Goal: Communication & Community: Answer question/provide support

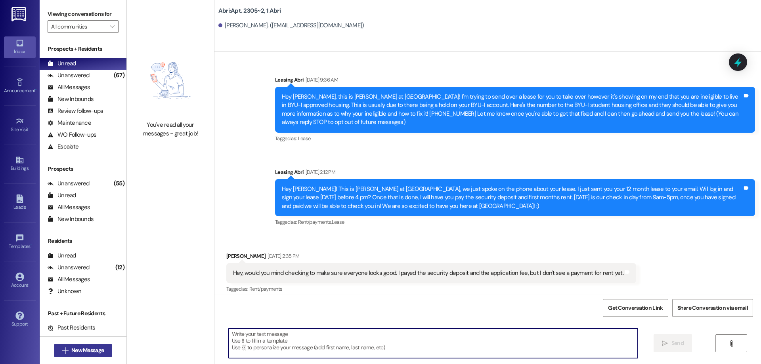
scroll to position [22047, 0]
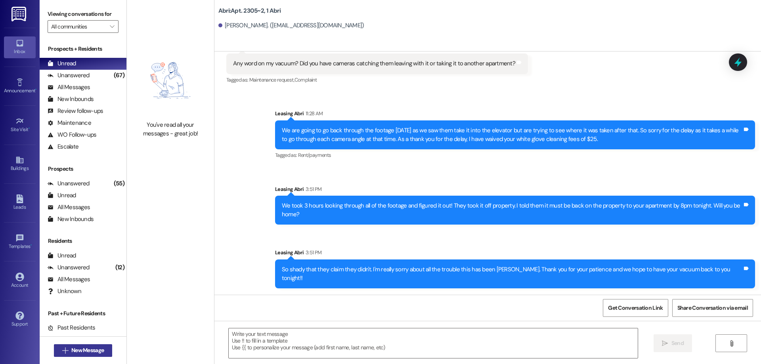
click at [102, 347] on span "New Message" at bounding box center [88, 351] width 36 height 8
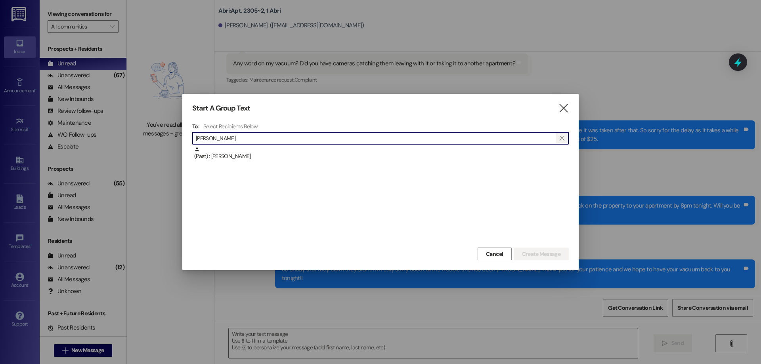
type input "[PERSON_NAME]"
click at [564, 138] on icon "" at bounding box center [562, 138] width 4 height 6
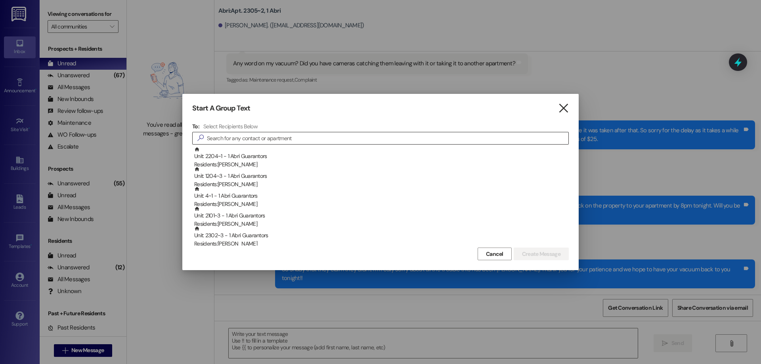
click at [563, 113] on icon "" at bounding box center [563, 108] width 11 height 8
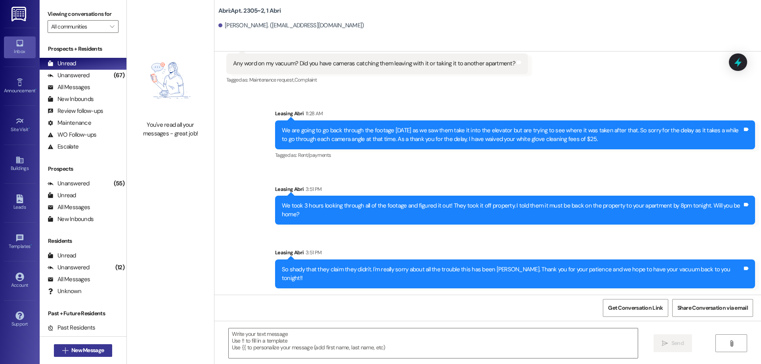
click at [93, 347] on span "New Message" at bounding box center [87, 351] width 33 height 8
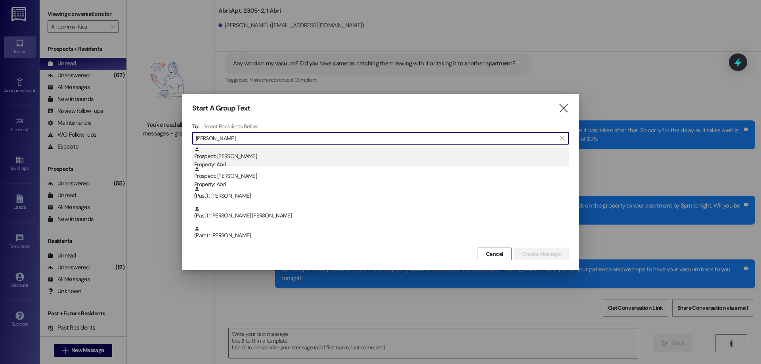
type input "[PERSON_NAME]"
click at [286, 151] on div "Prospect: [PERSON_NAME] Property: Abri" at bounding box center [381, 158] width 375 height 23
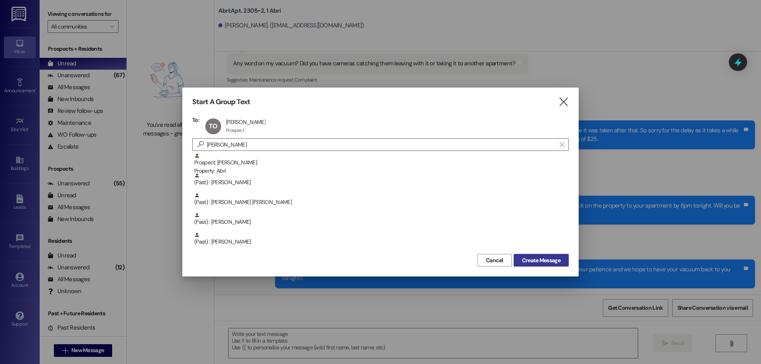
click at [557, 259] on span "Create Message" at bounding box center [541, 261] width 38 height 8
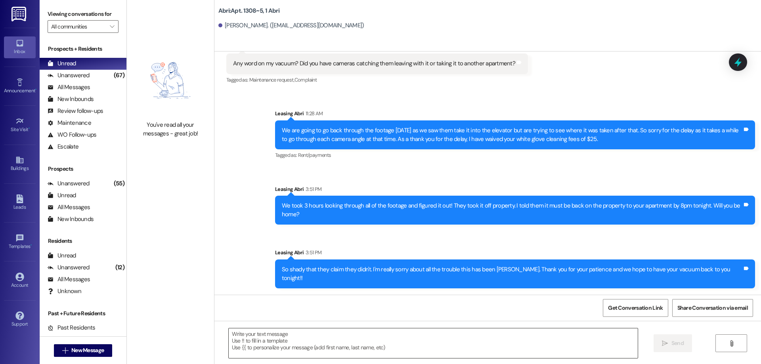
click at [294, 342] on textarea at bounding box center [433, 344] width 409 height 30
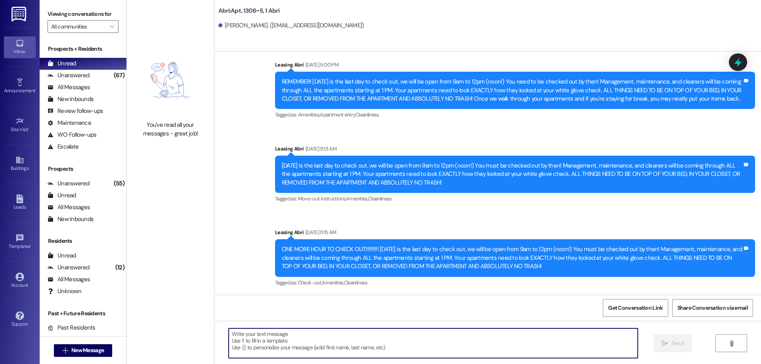
scroll to position [3771, 0]
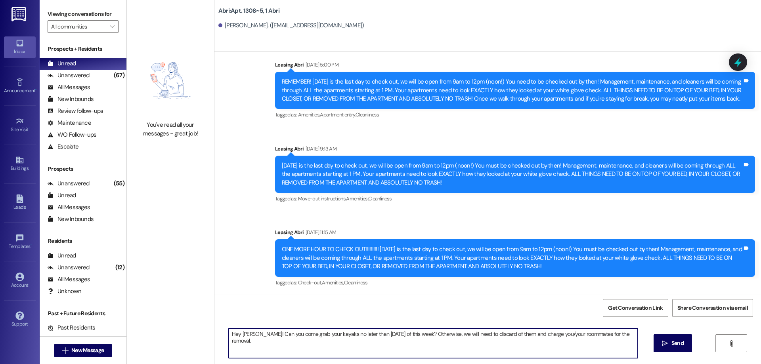
type textarea "Hey [PERSON_NAME]! Can you come grab your kayaks no later than [DATE] of this w…"
